Goal: Transaction & Acquisition: Purchase product/service

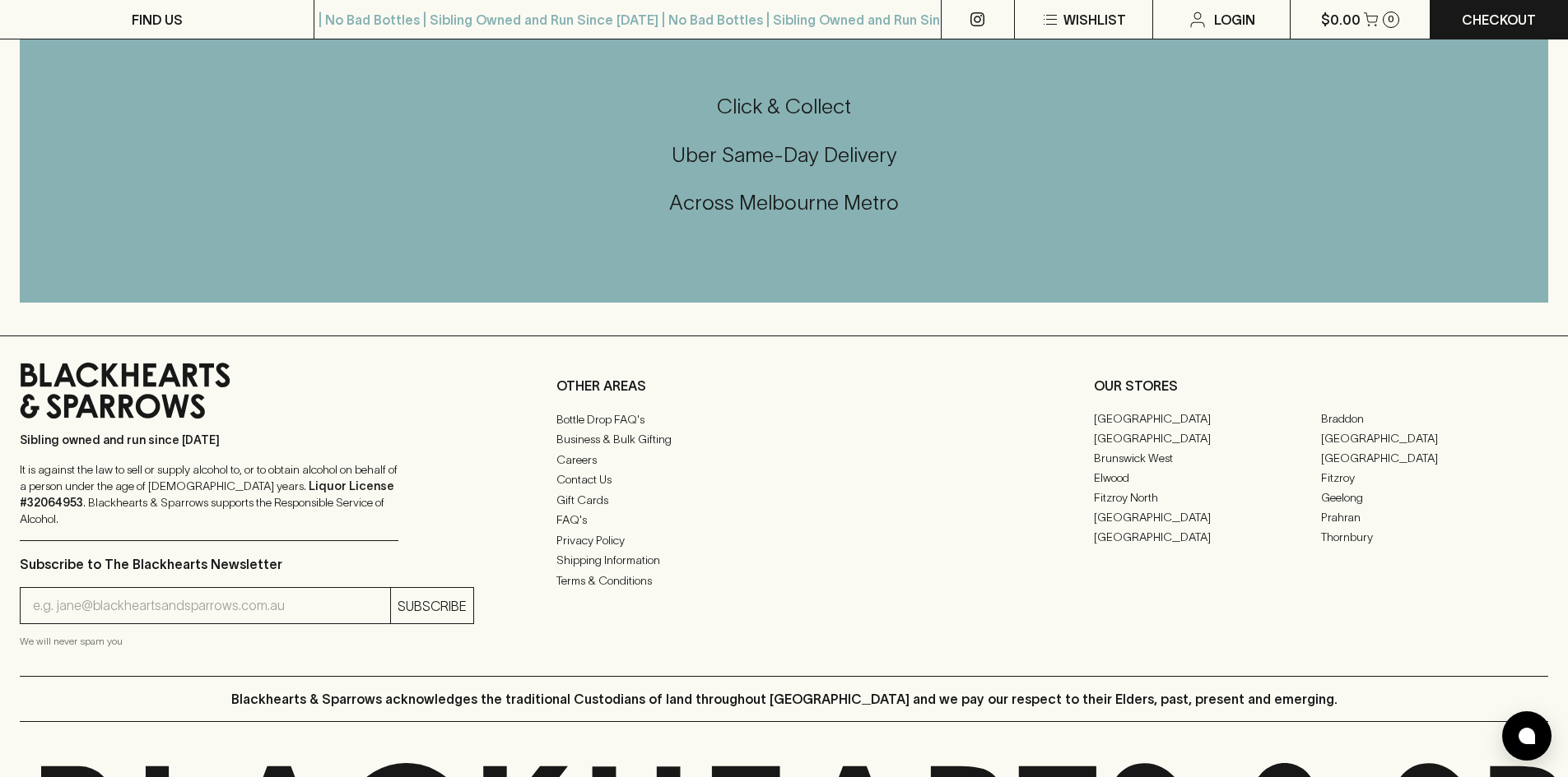
scroll to position [4093, 0]
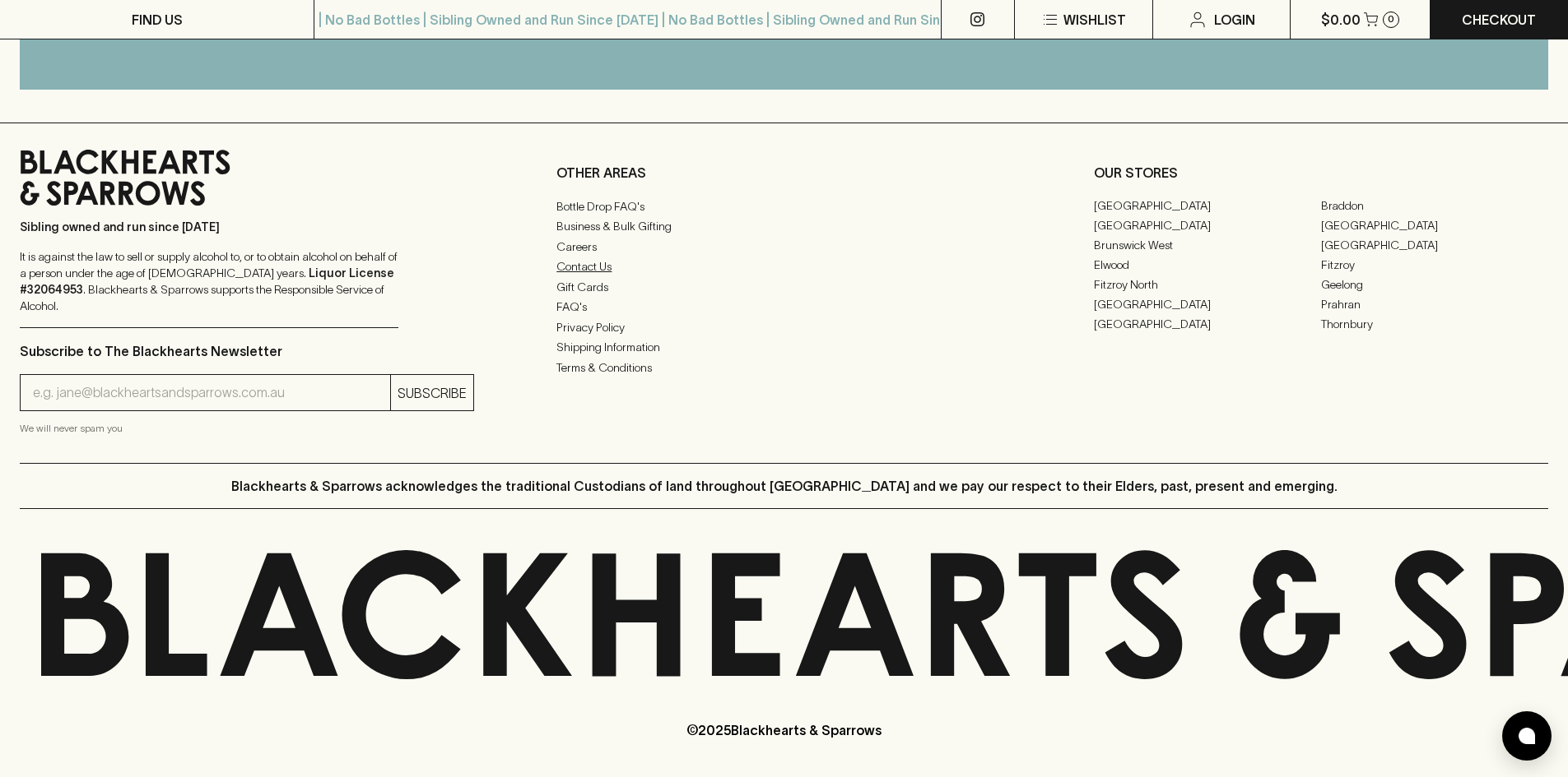
click at [588, 276] on link "Contact Us" at bounding box center [783, 266] width 455 height 20
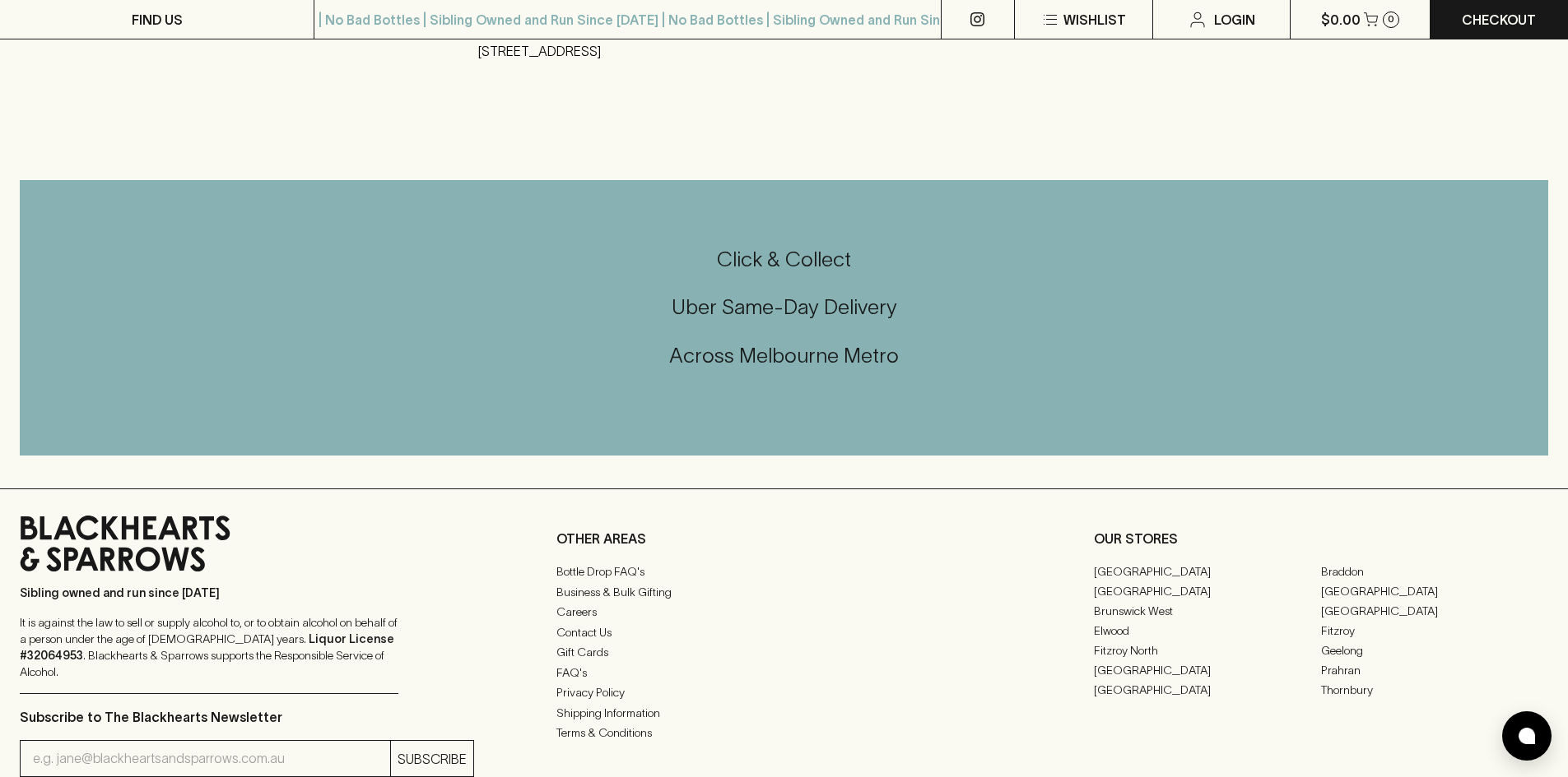
scroll to position [740, 0]
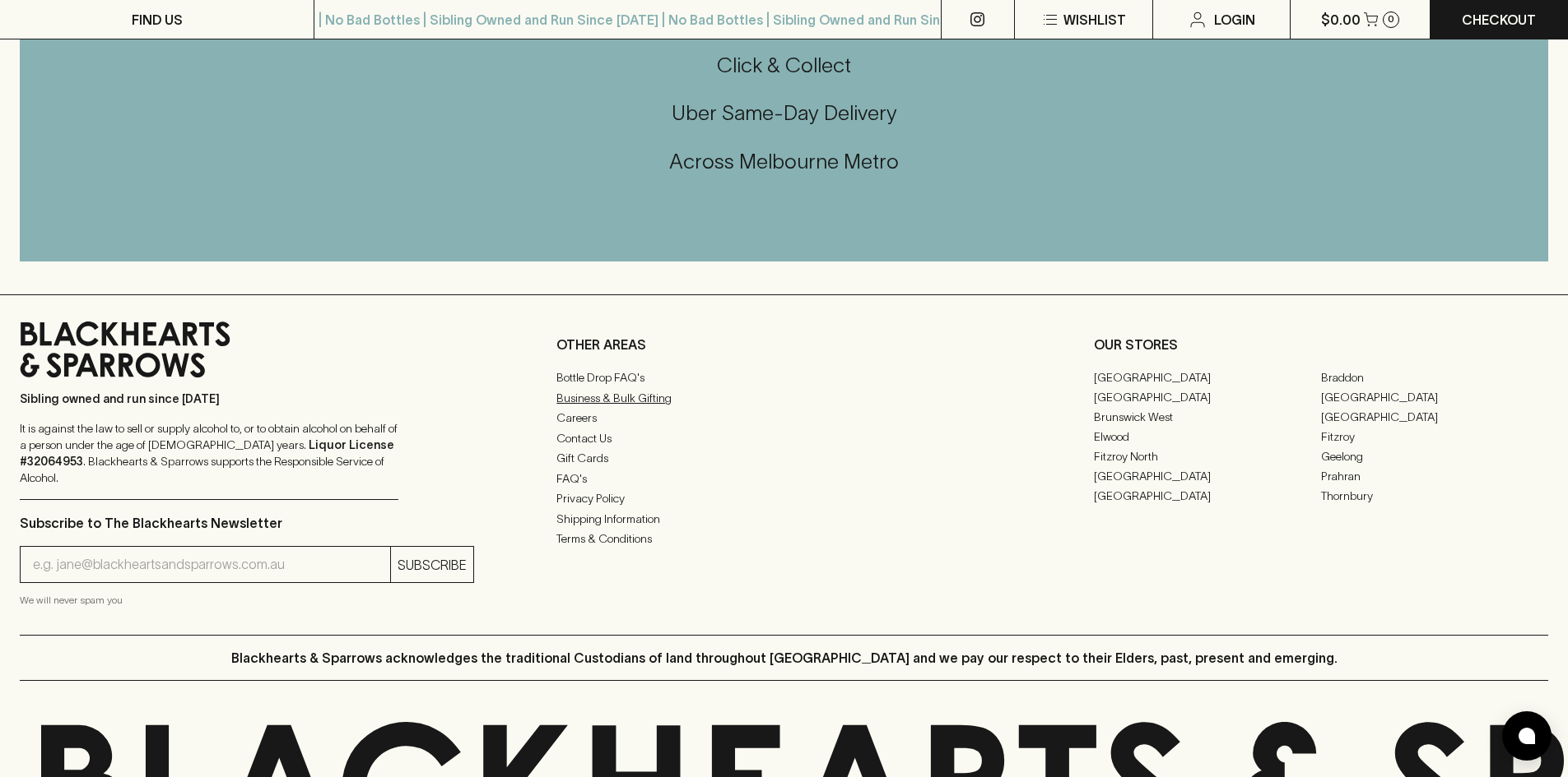
click at [591, 403] on link "Business & Bulk Gifting" at bounding box center [783, 398] width 455 height 20
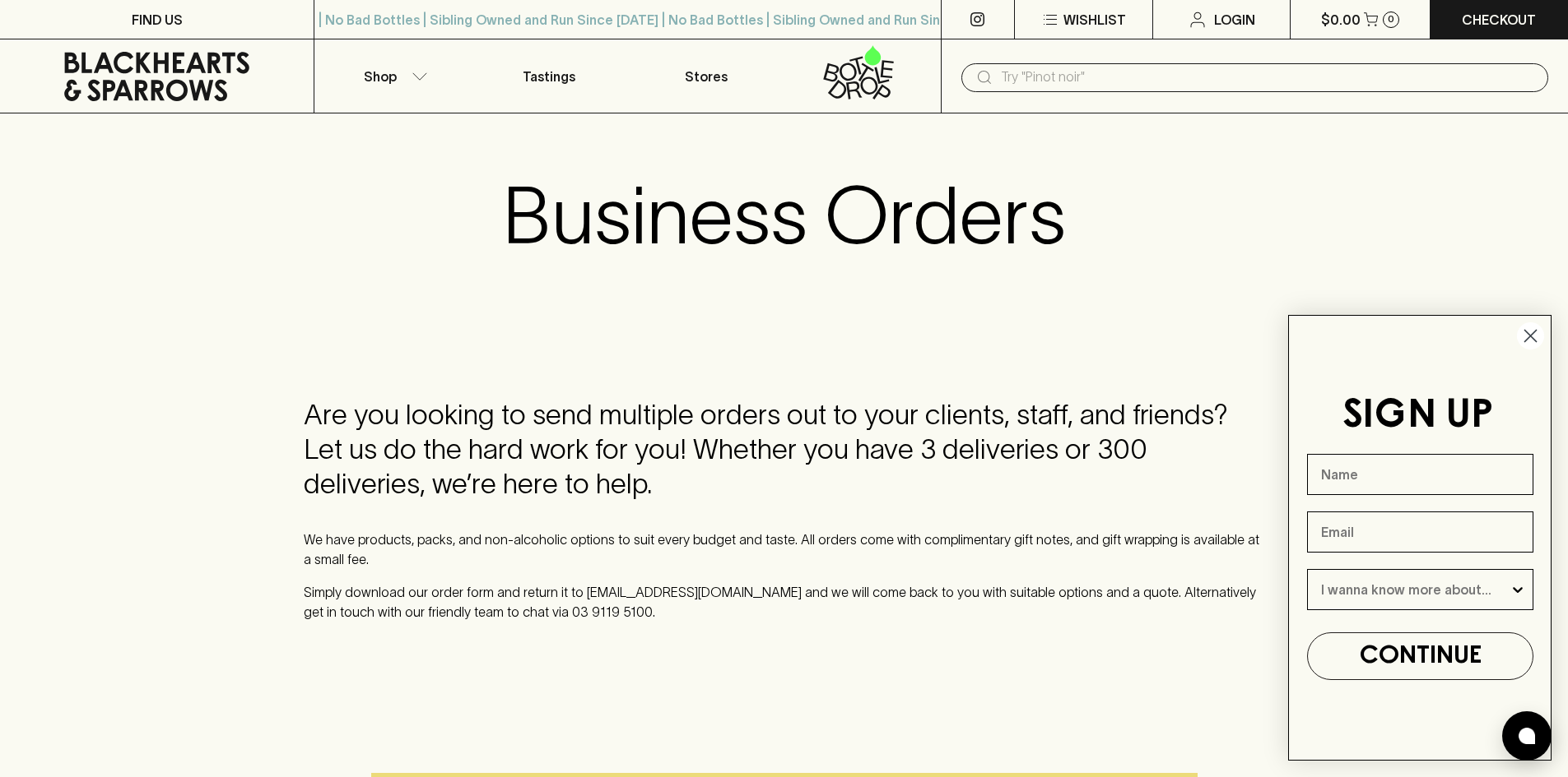
click at [1530, 335] on icon "Close dialog" at bounding box center [1530, 336] width 12 height 12
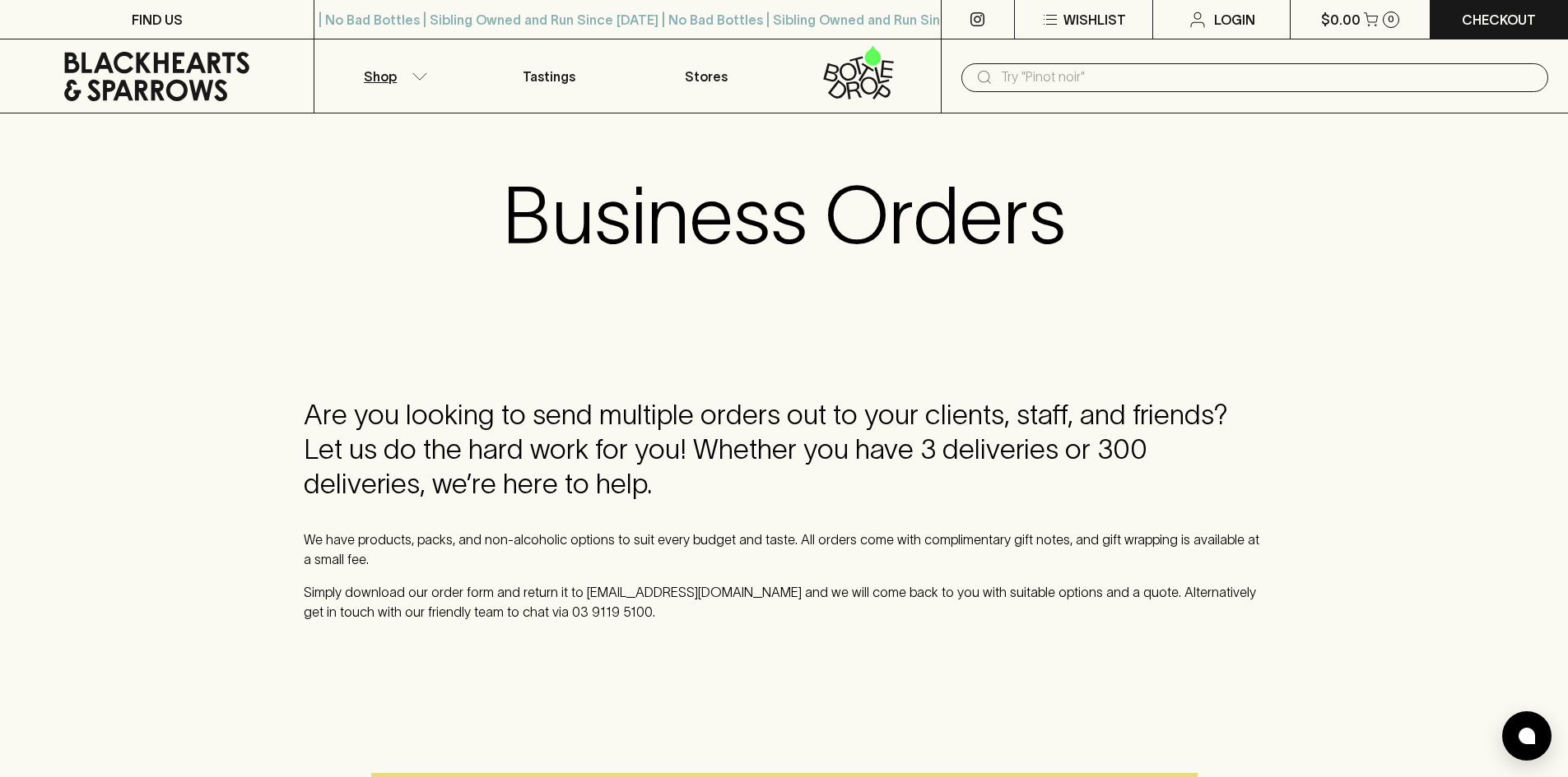
click at [377, 69] on p "Shop" at bounding box center [380, 76] width 33 height 20
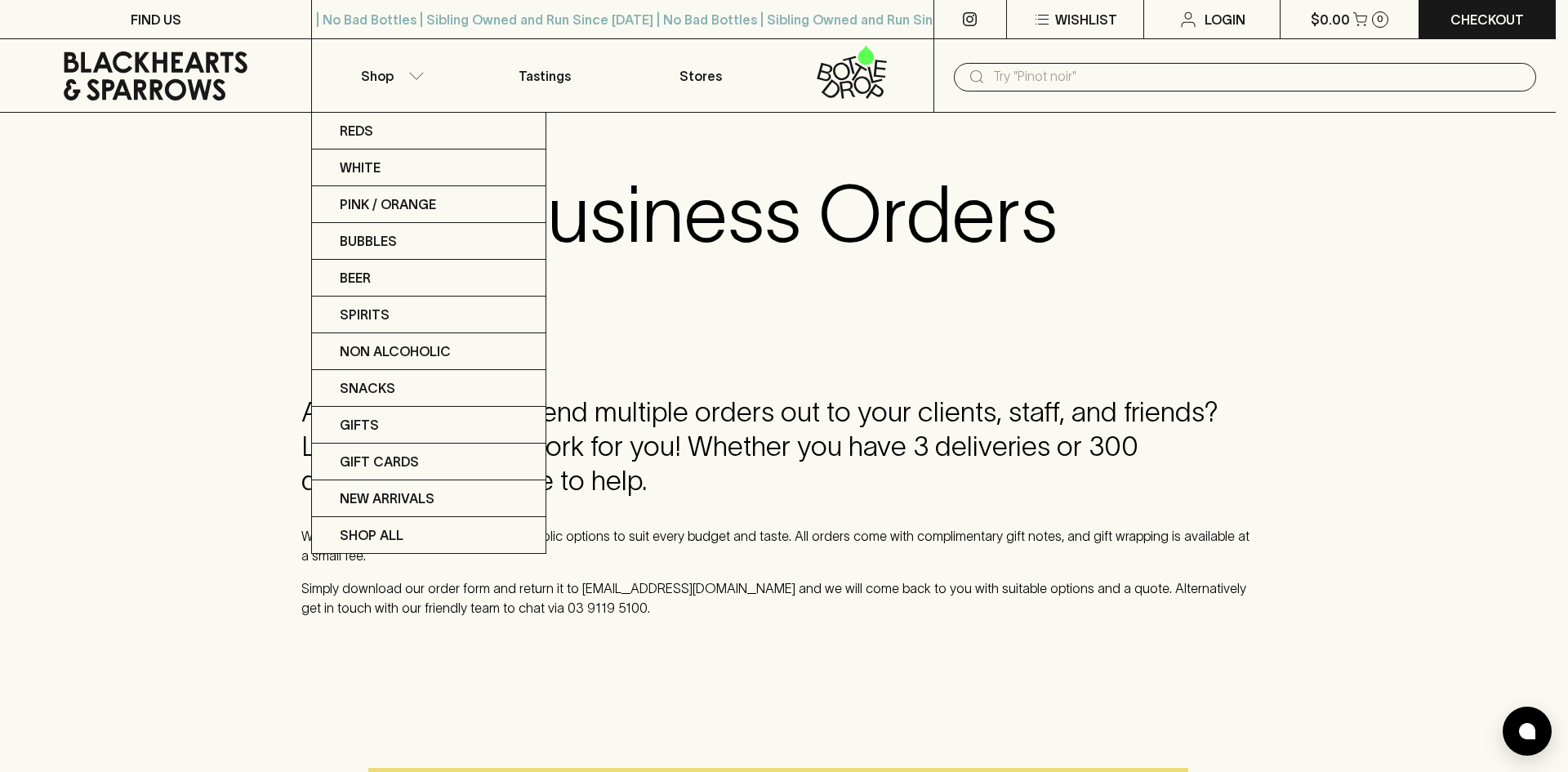
click at [691, 76] on div at bounding box center [784, 386] width 1568 height 772
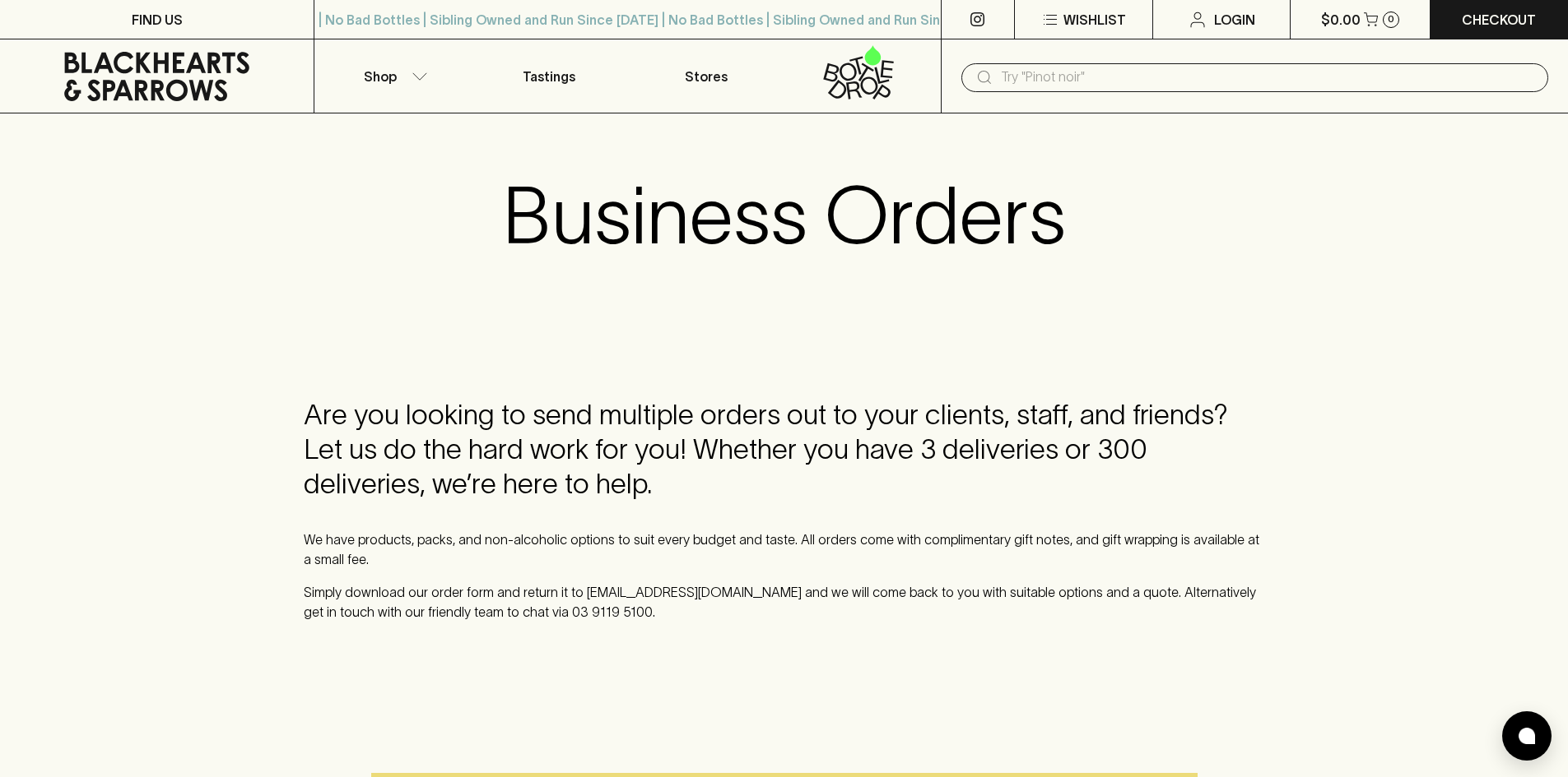
click at [697, 76] on p "Stores" at bounding box center [706, 76] width 43 height 20
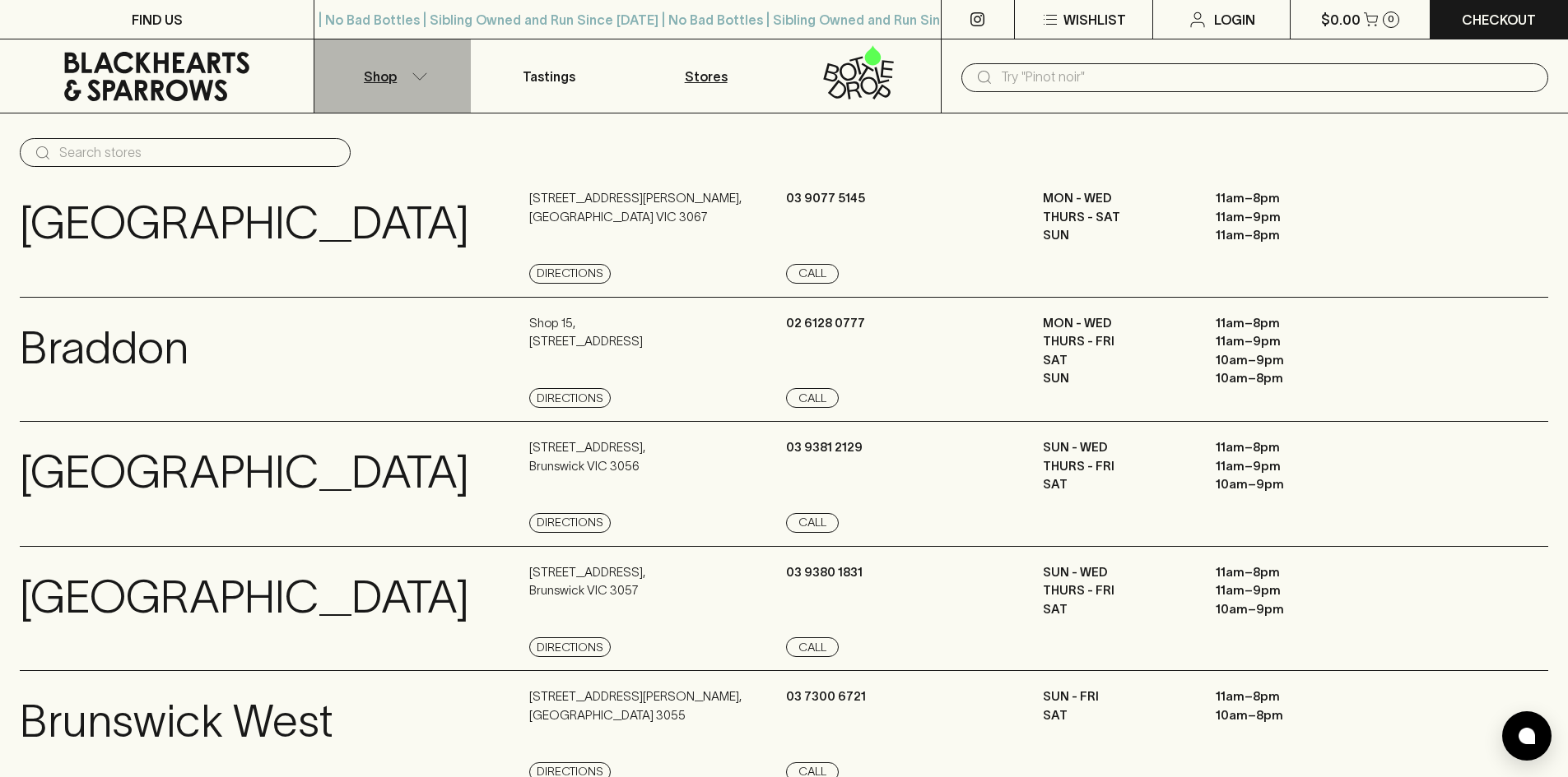
click at [377, 82] on p "Shop" at bounding box center [380, 76] width 33 height 20
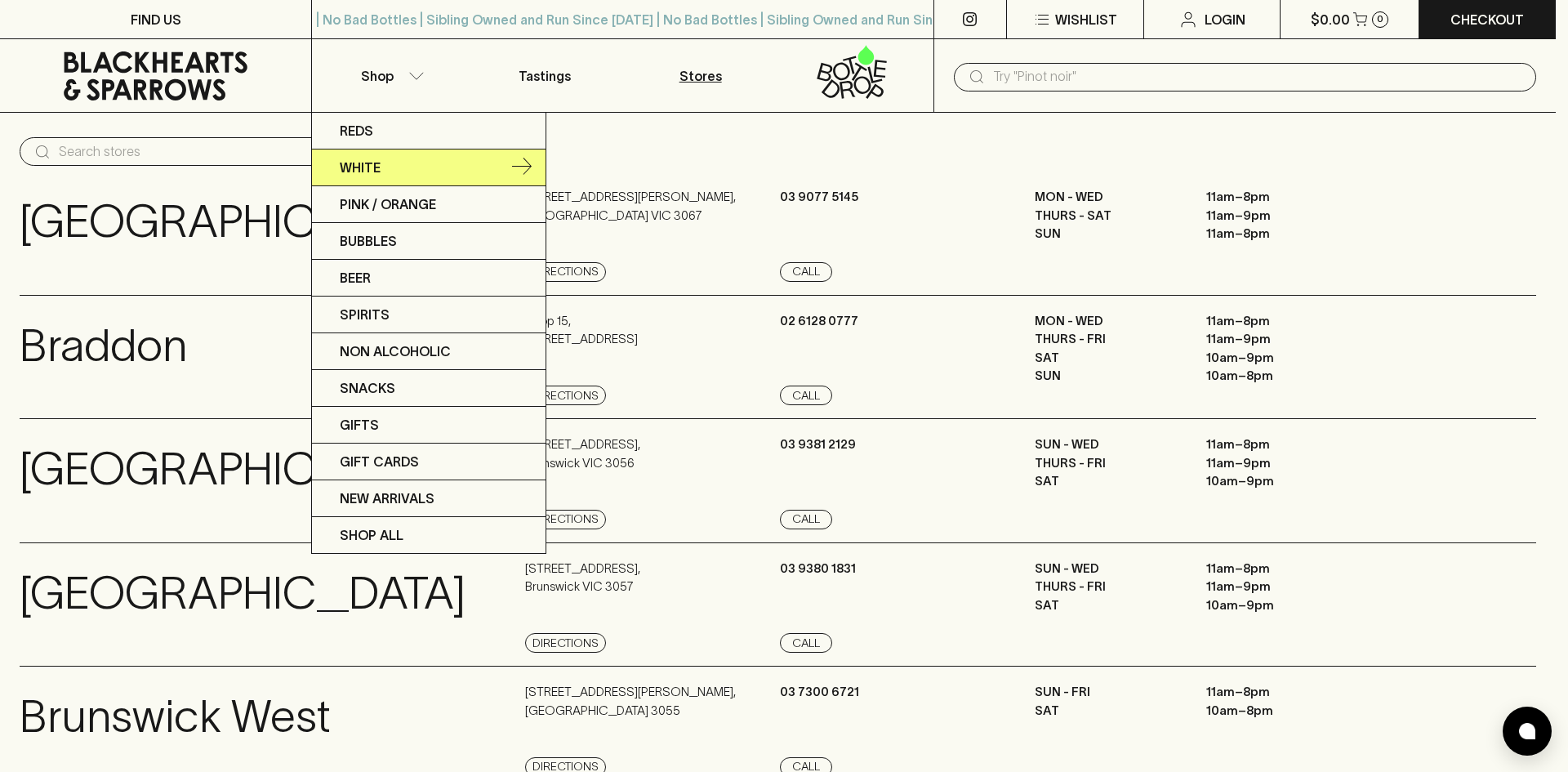
click at [363, 168] on p "White" at bounding box center [360, 167] width 41 height 20
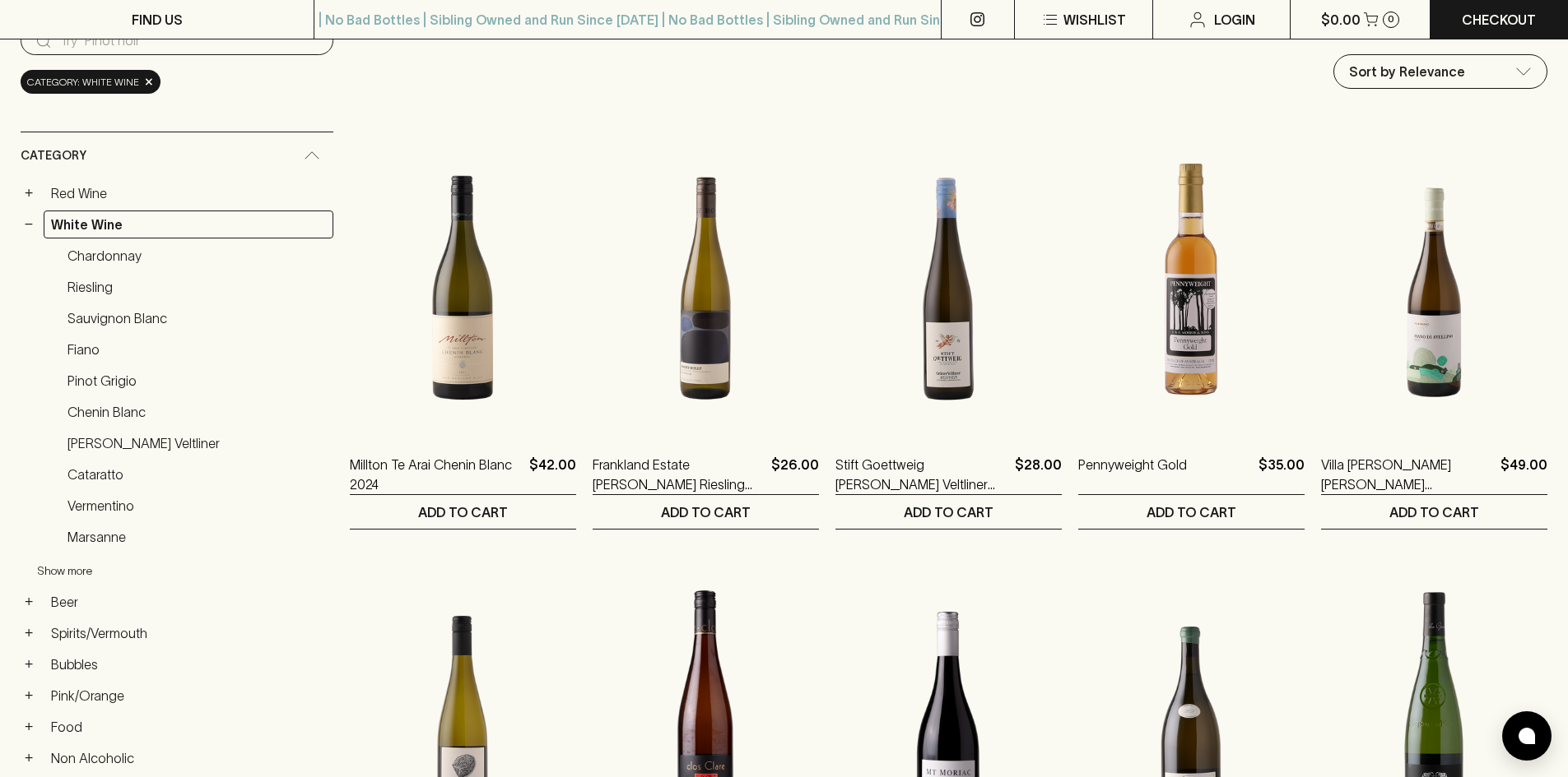
scroll to position [165, 0]
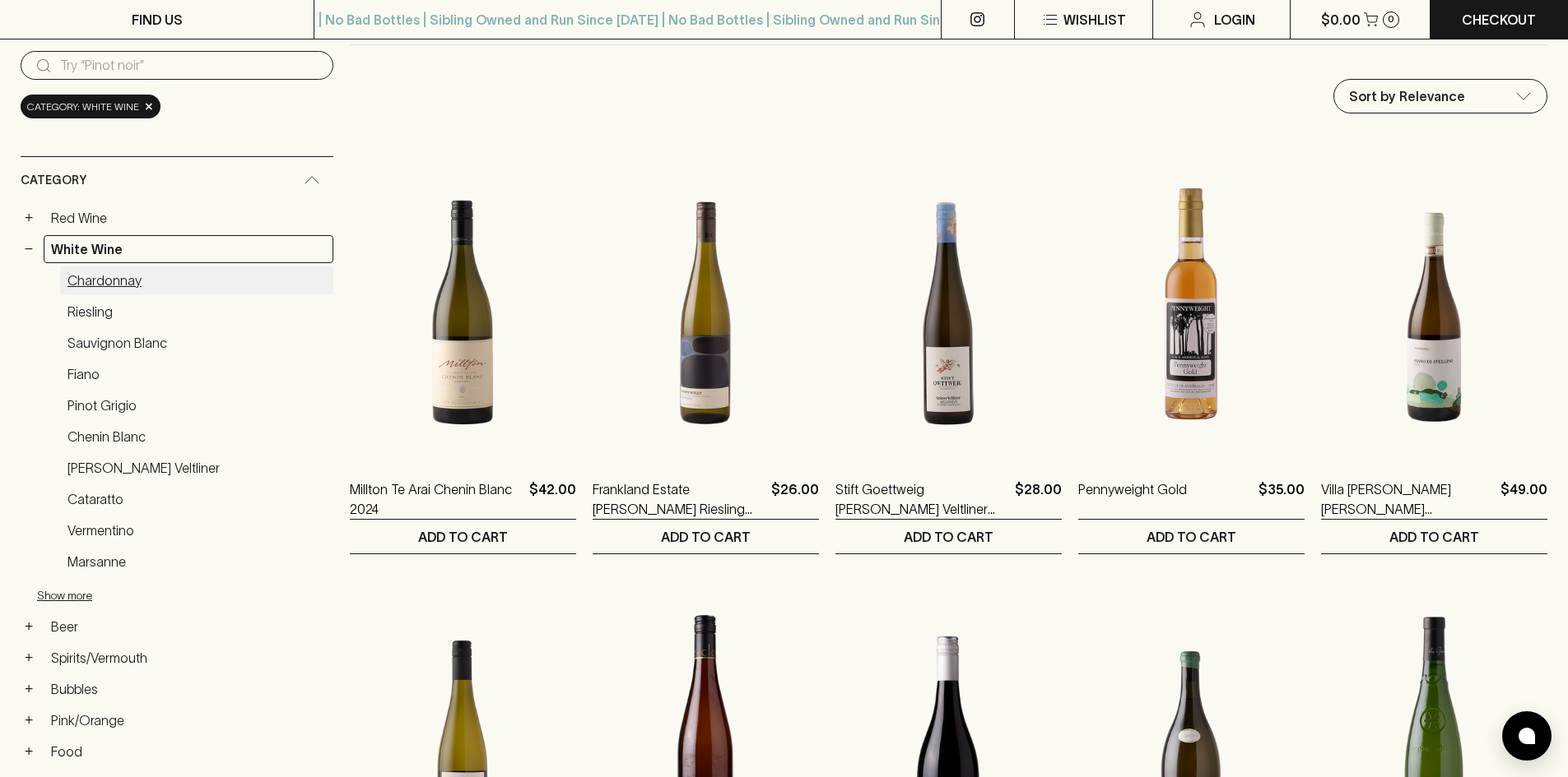
click at [82, 279] on link "Chardonnay" at bounding box center [196, 280] width 273 height 28
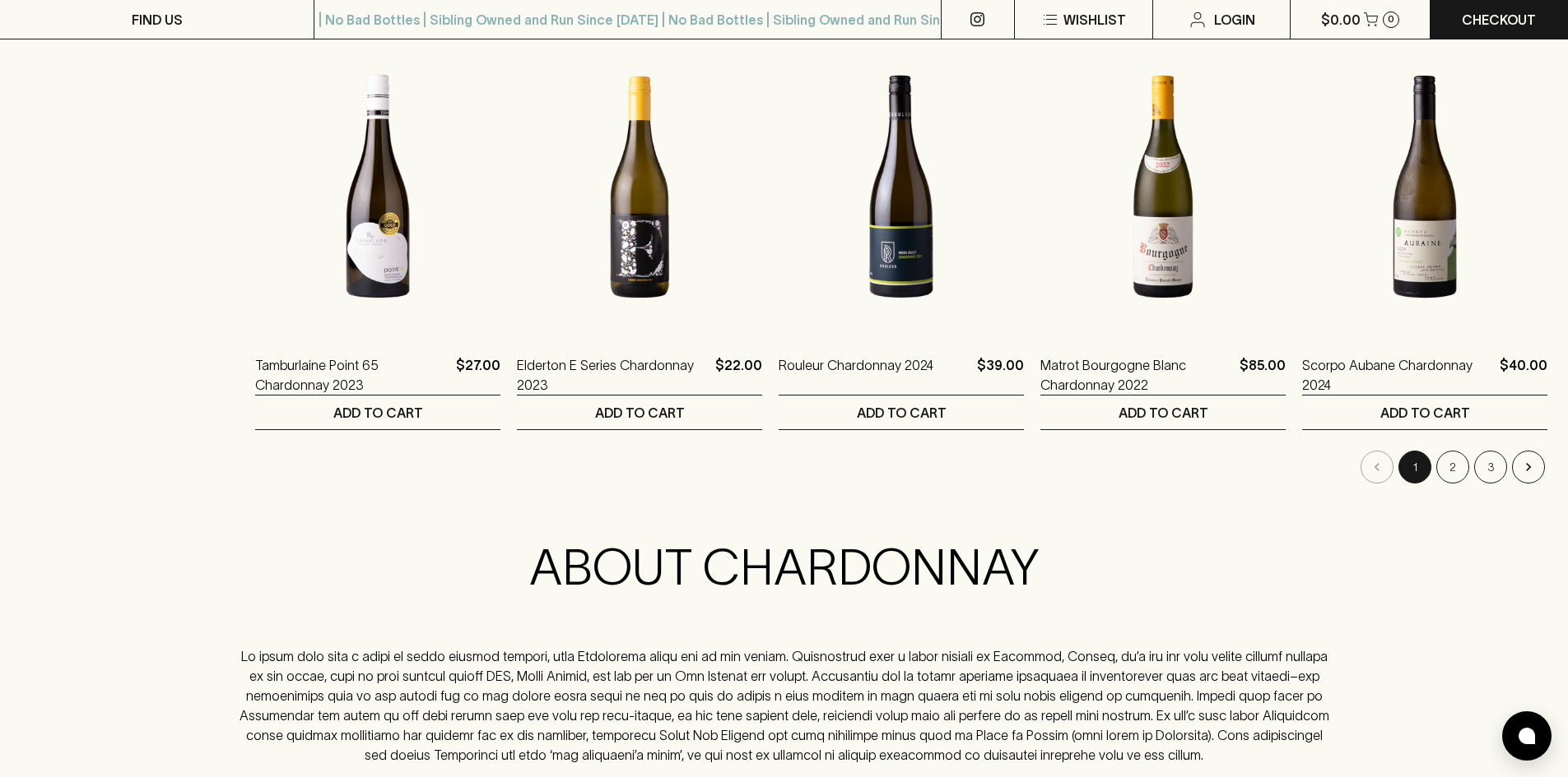
scroll to position [1645, 0]
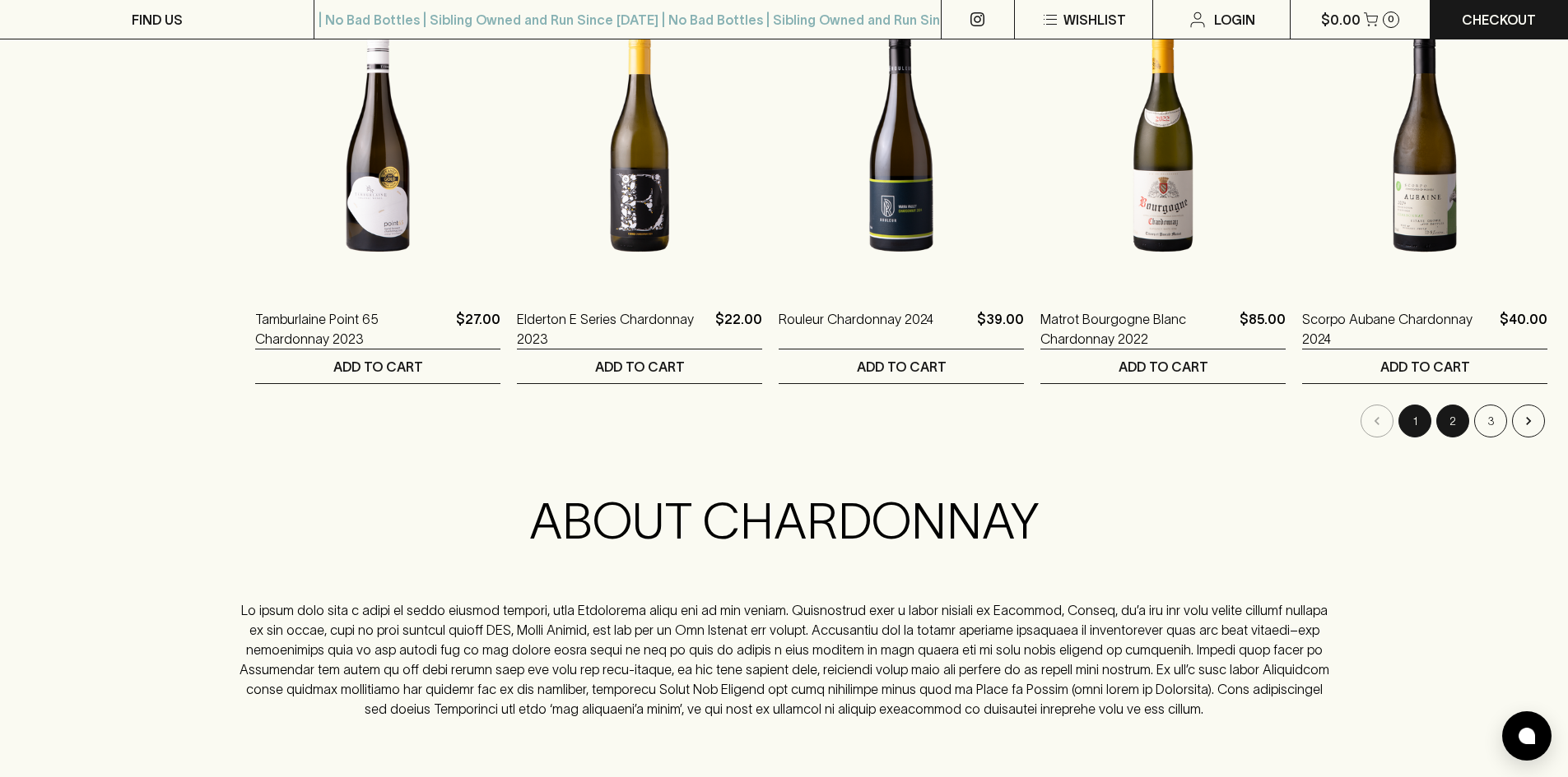
click at [1449, 420] on button "2" at bounding box center [1452, 421] width 33 height 33
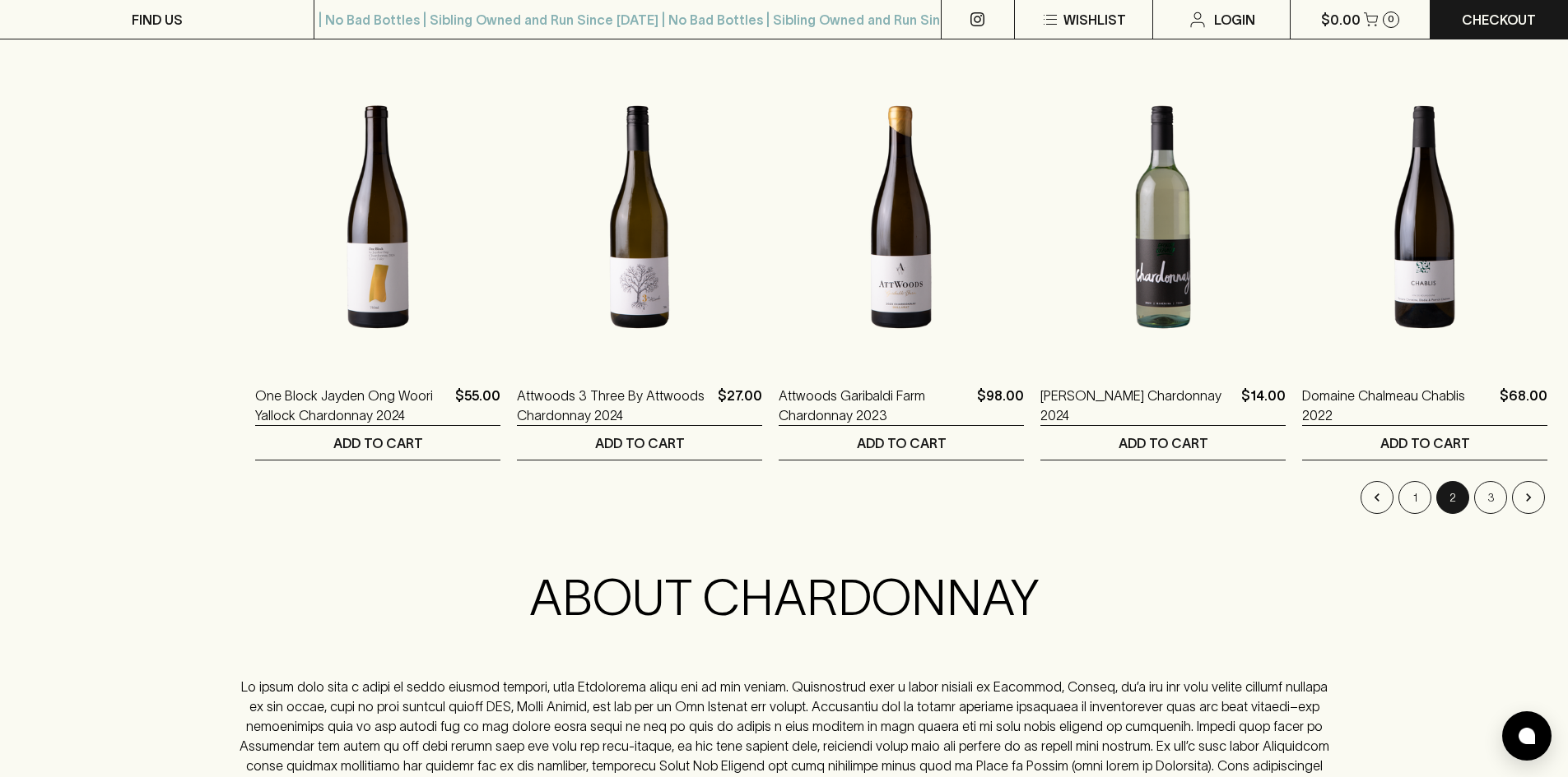
scroll to position [1728, 0]
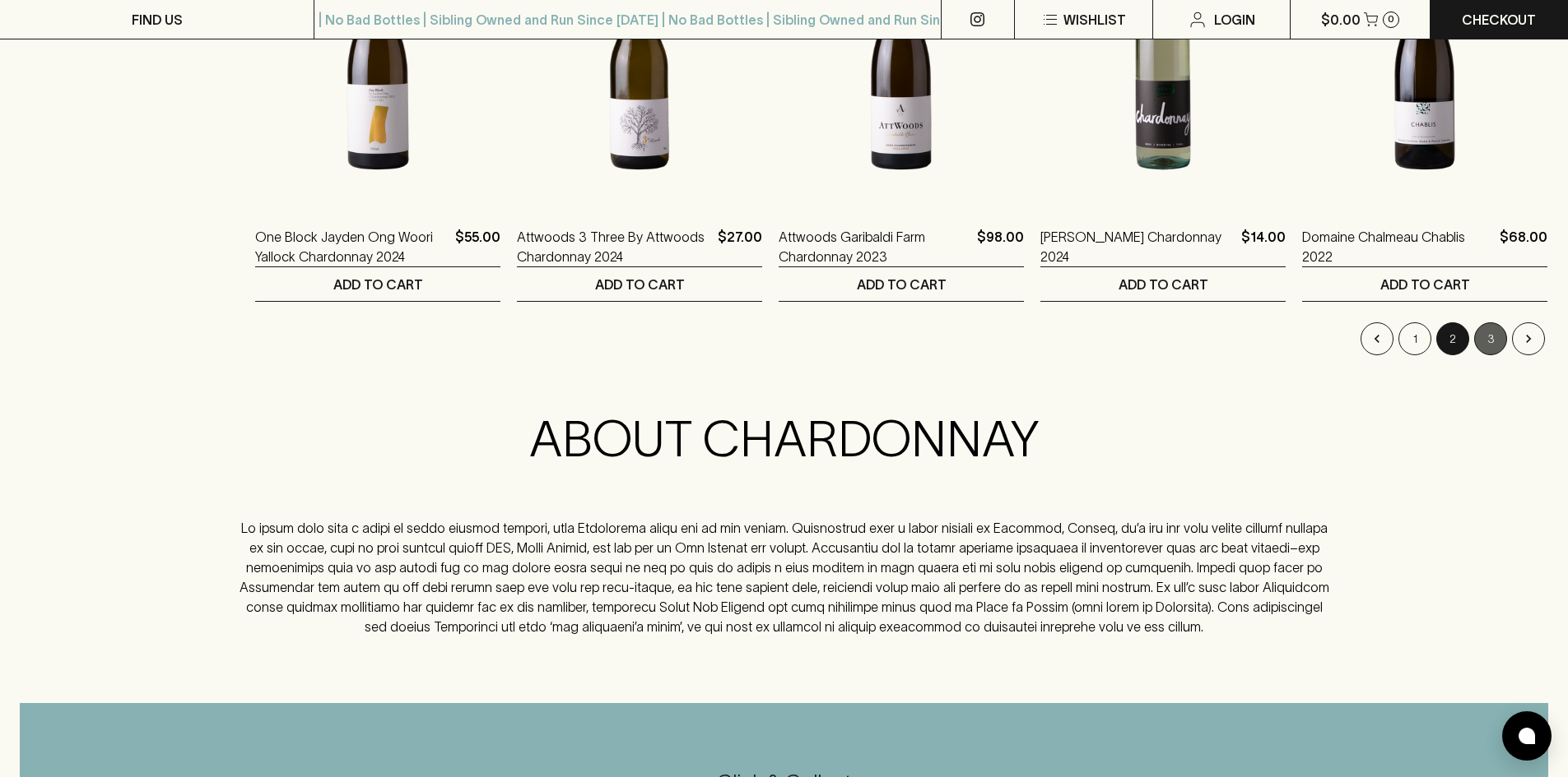
click at [1486, 342] on button "3" at bounding box center [1490, 339] width 33 height 33
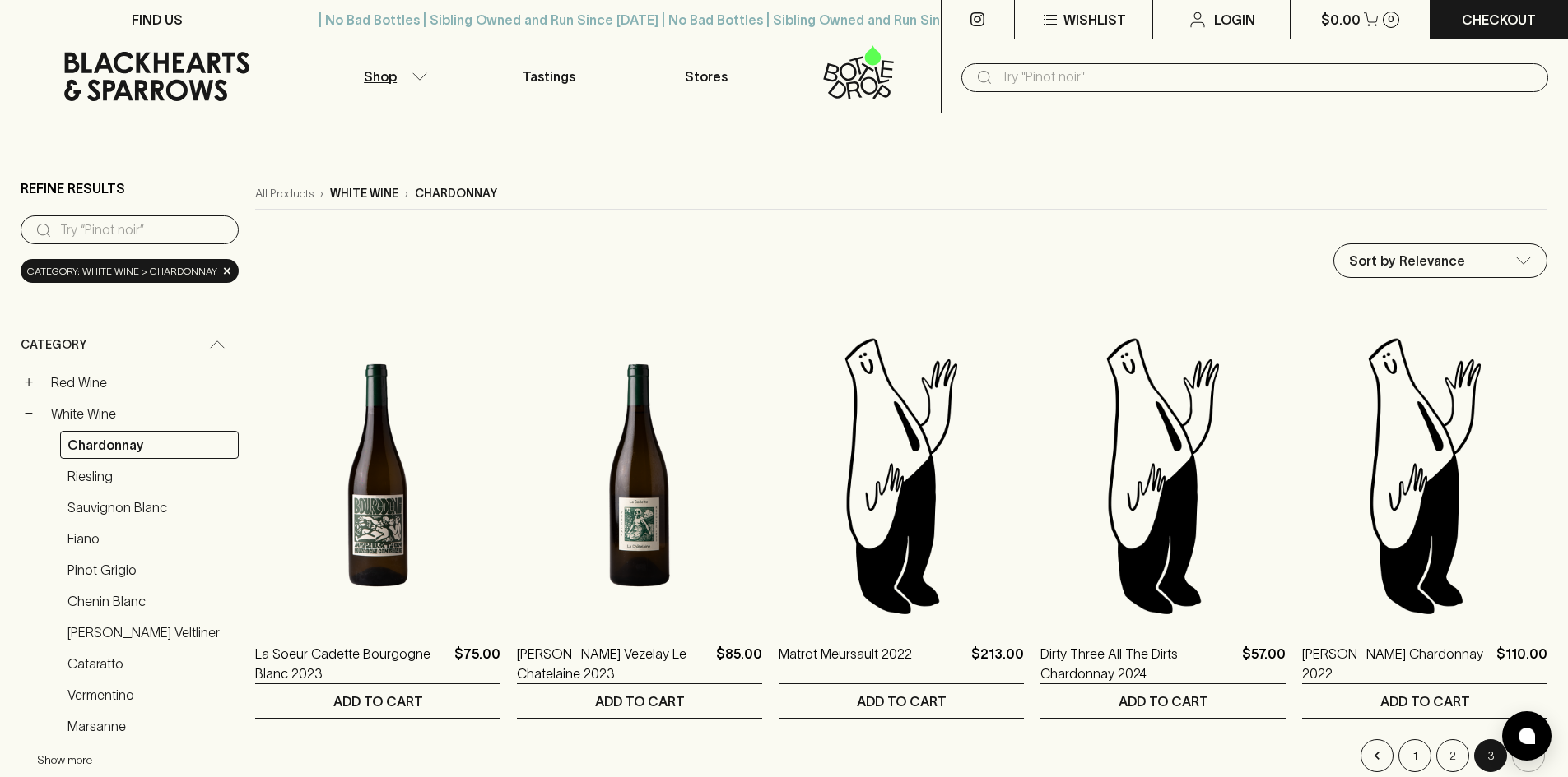
click at [94, 227] on input "search" at bounding box center [143, 229] width 165 height 26
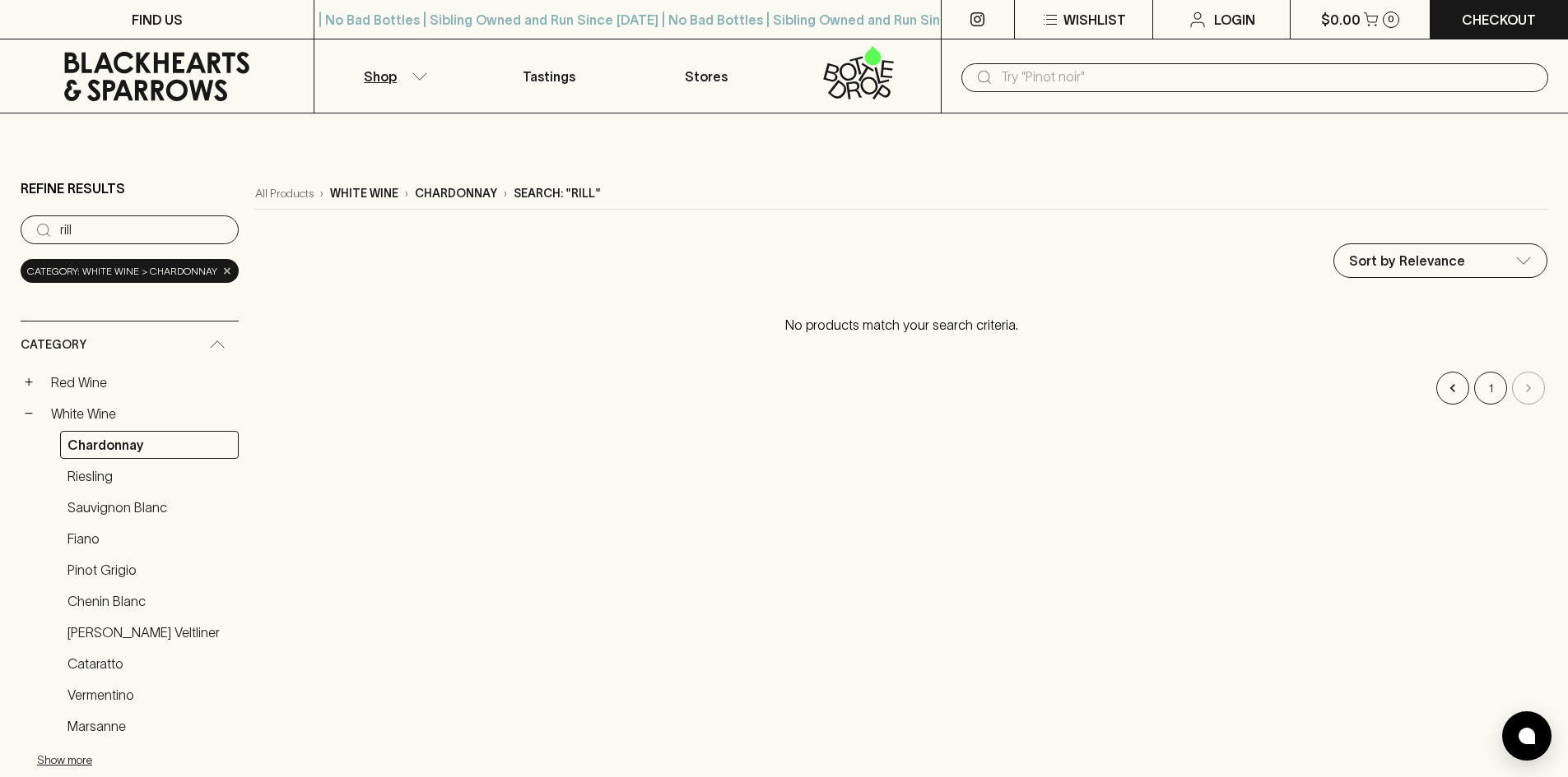
click at [225, 271] on span "×" at bounding box center [227, 271] width 10 height 17
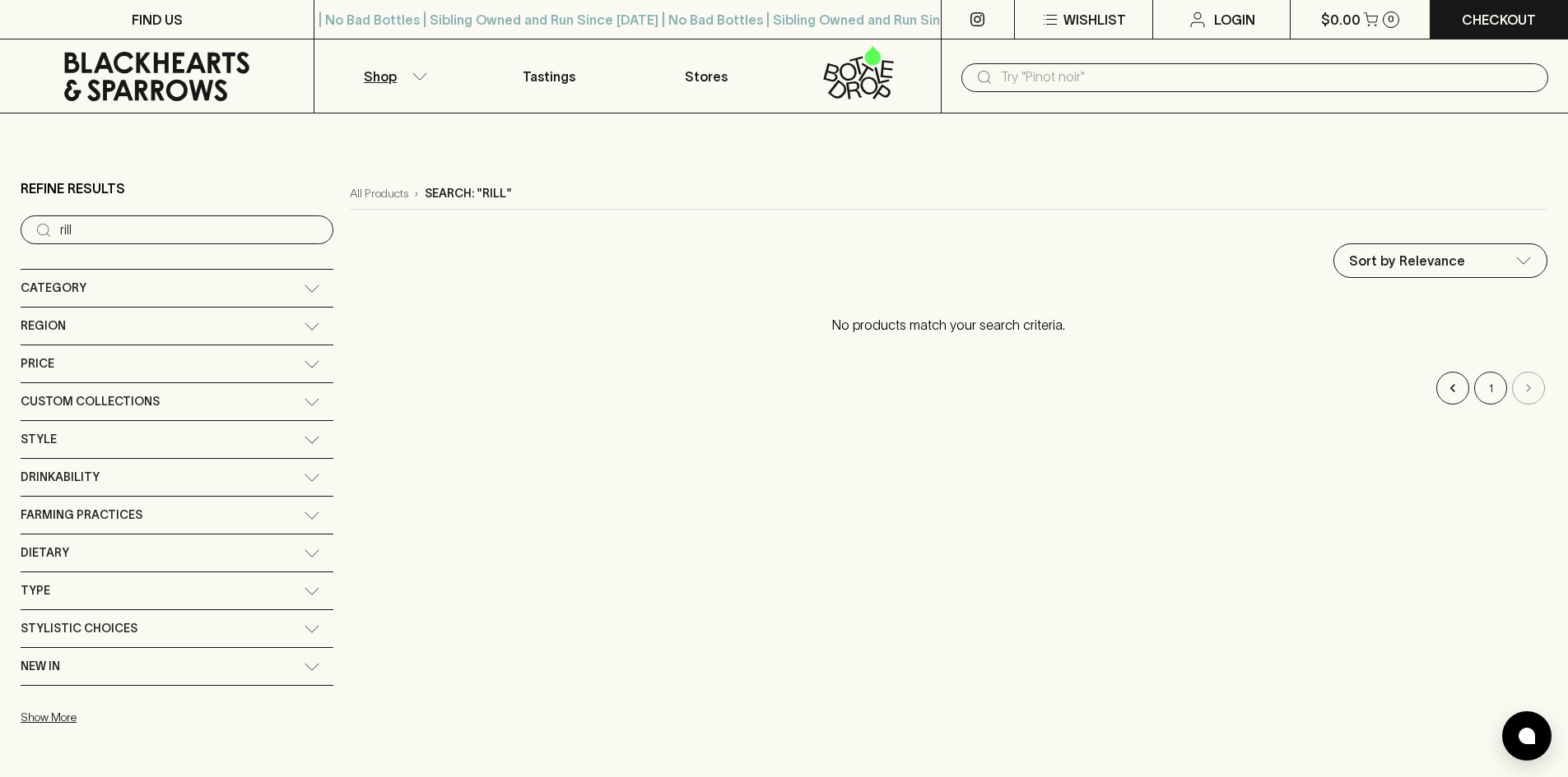
click at [85, 236] on input "rill" at bounding box center [190, 229] width 260 height 26
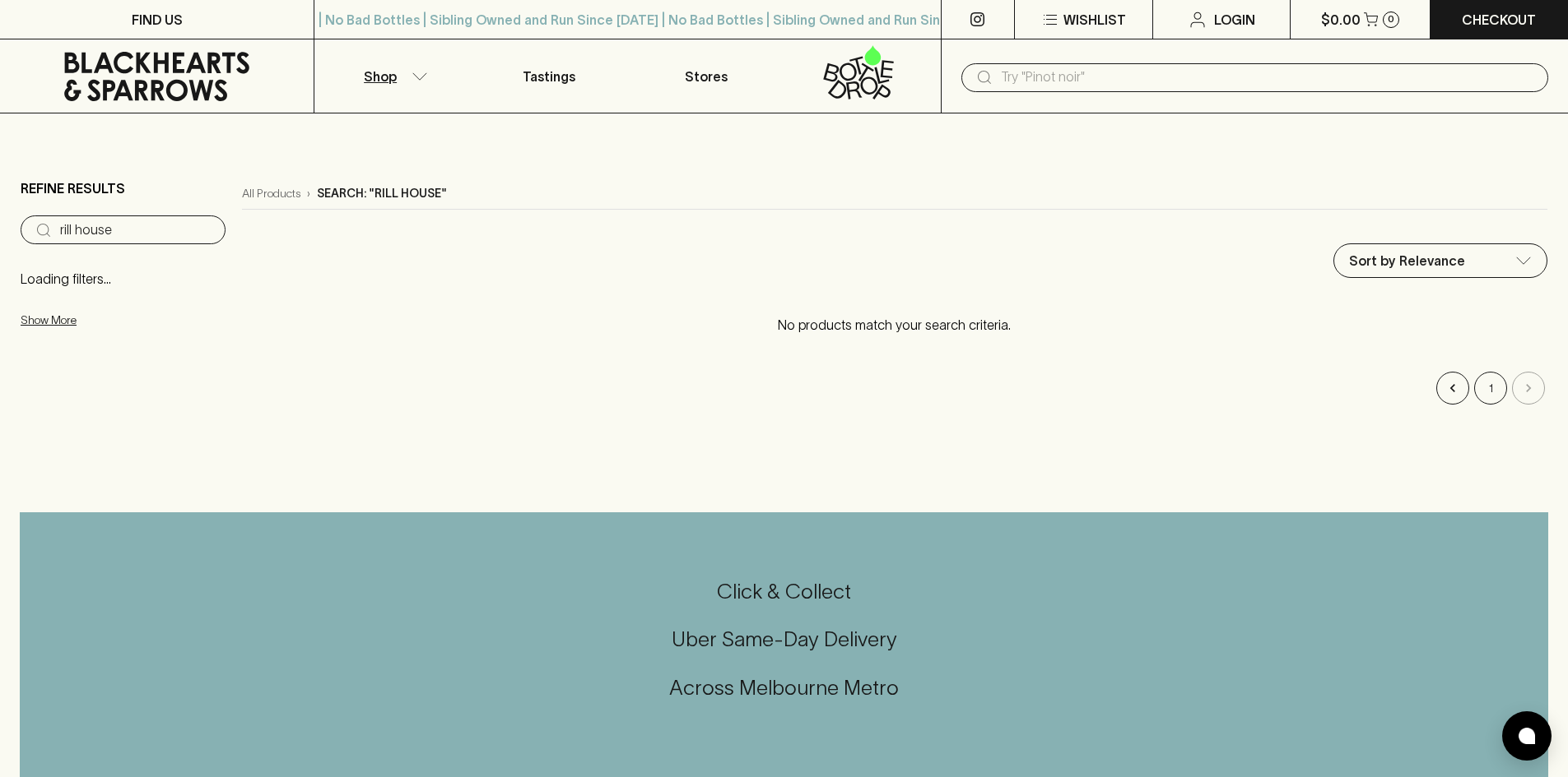
type input "rill house"
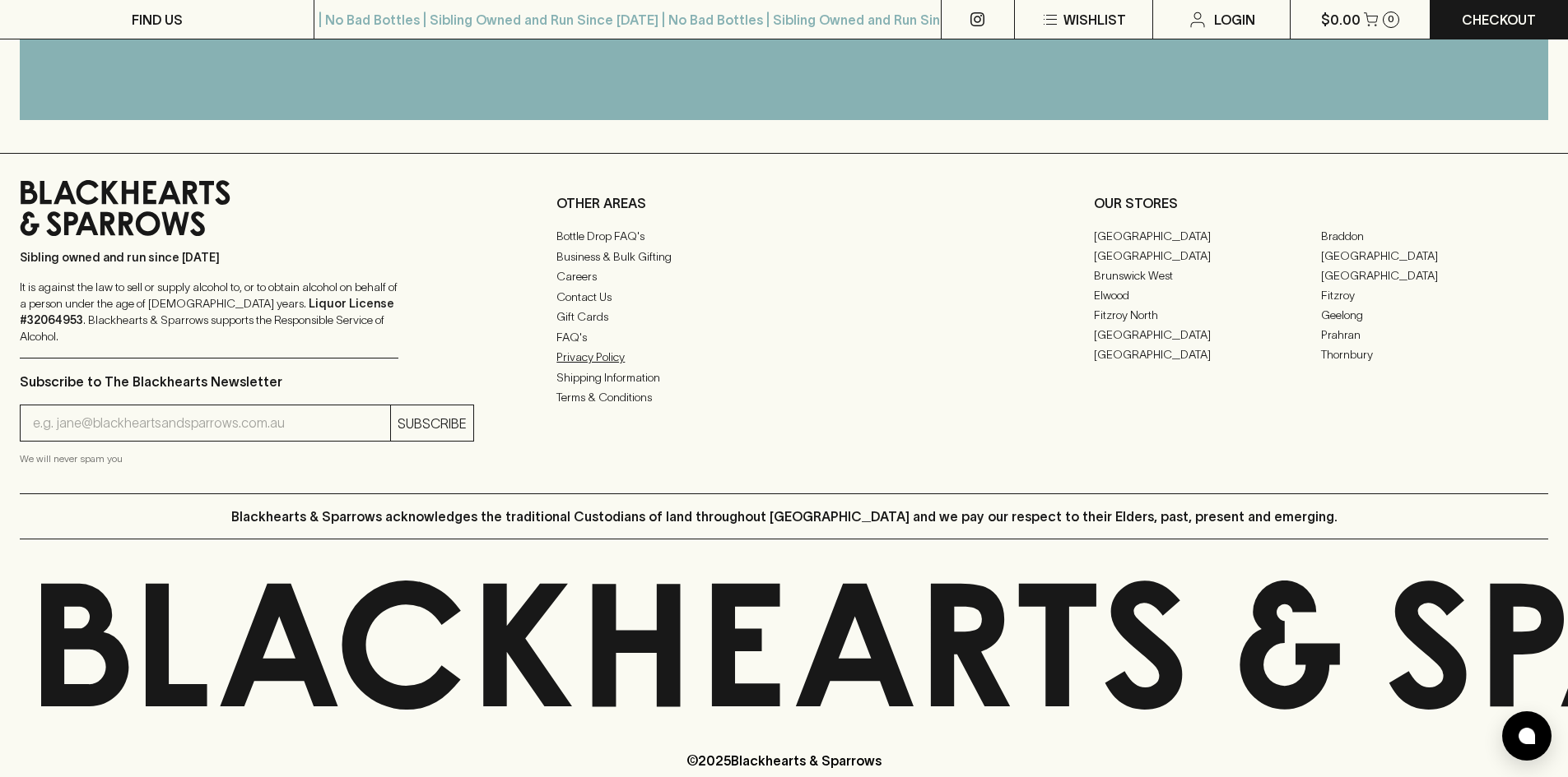
scroll to position [1016, 0]
